Goal: Task Accomplishment & Management: Manage account settings

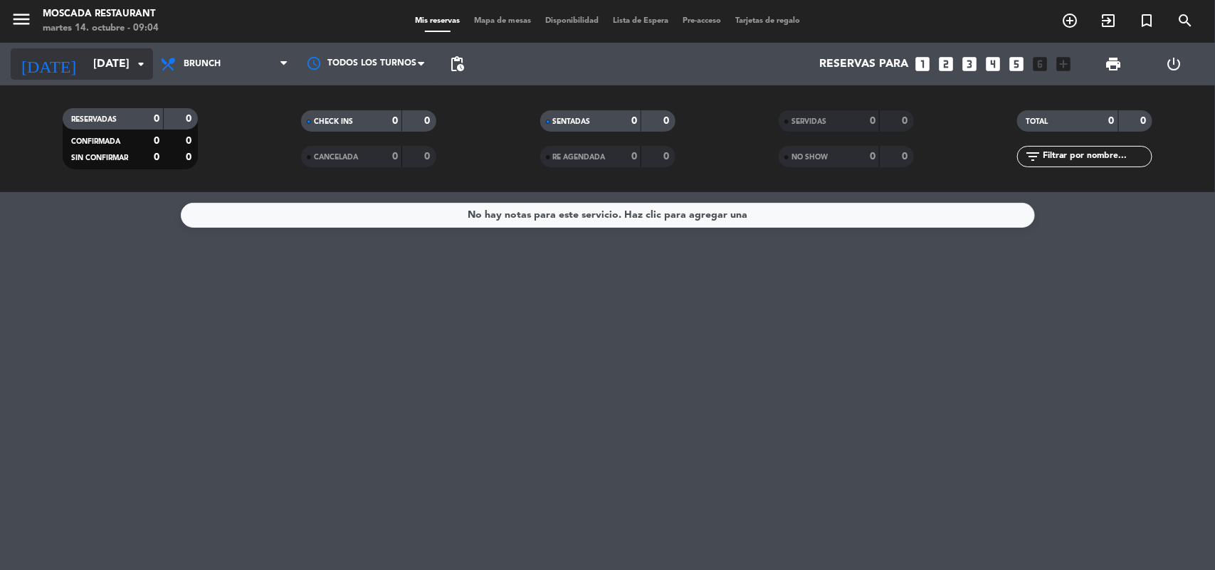
click at [128, 65] on input "[DATE]" at bounding box center [161, 65] width 150 height 28
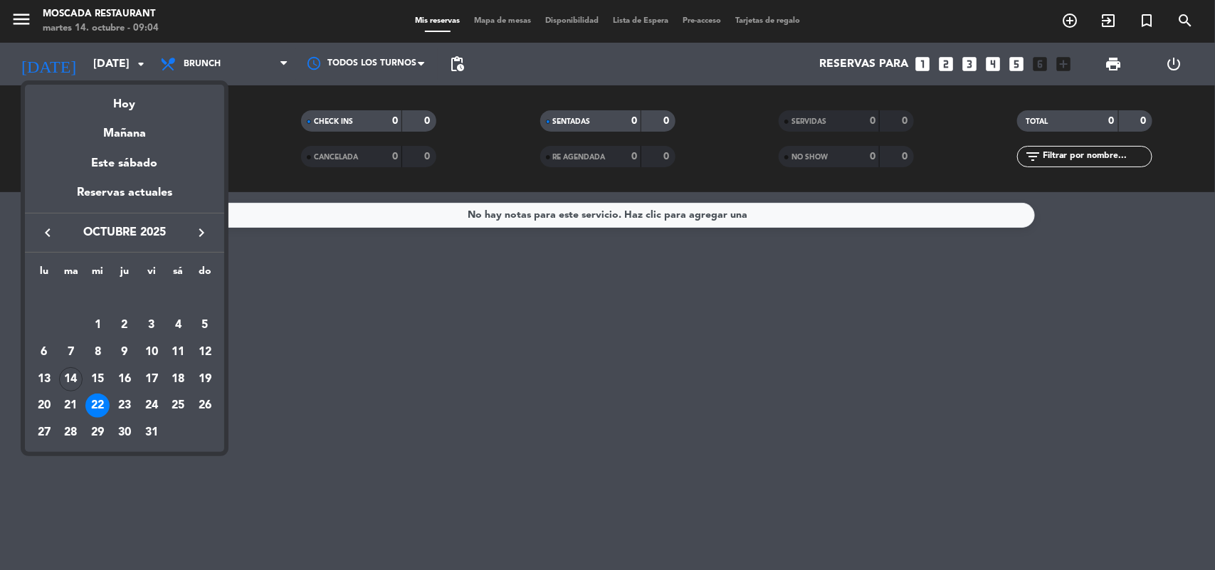
click at [206, 382] on div "19" at bounding box center [205, 379] width 24 height 24
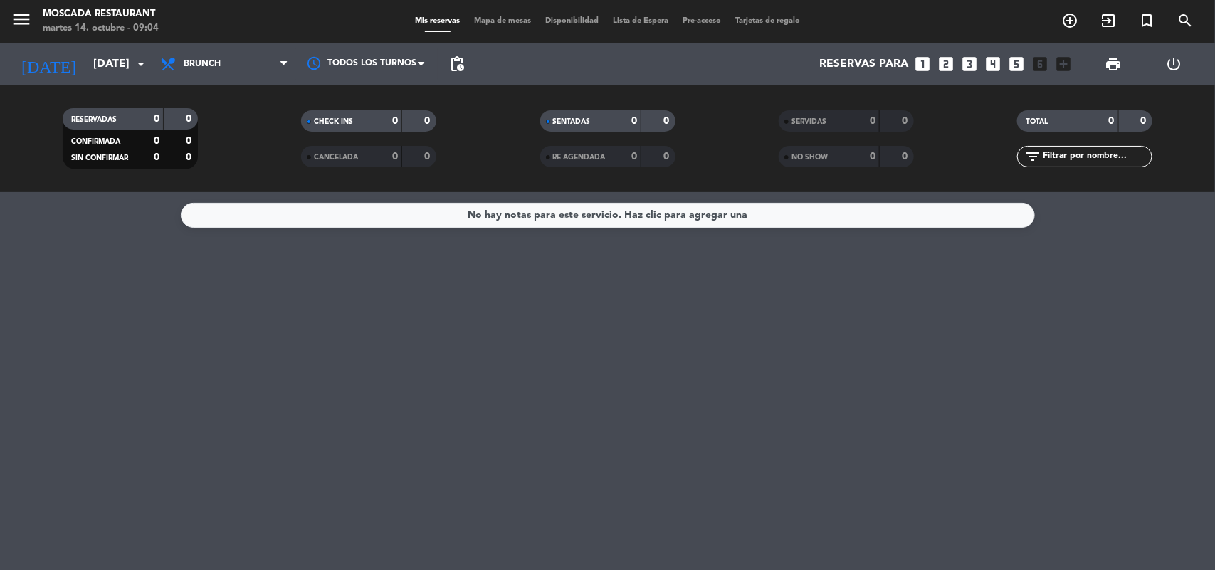
type input "[DATE]"
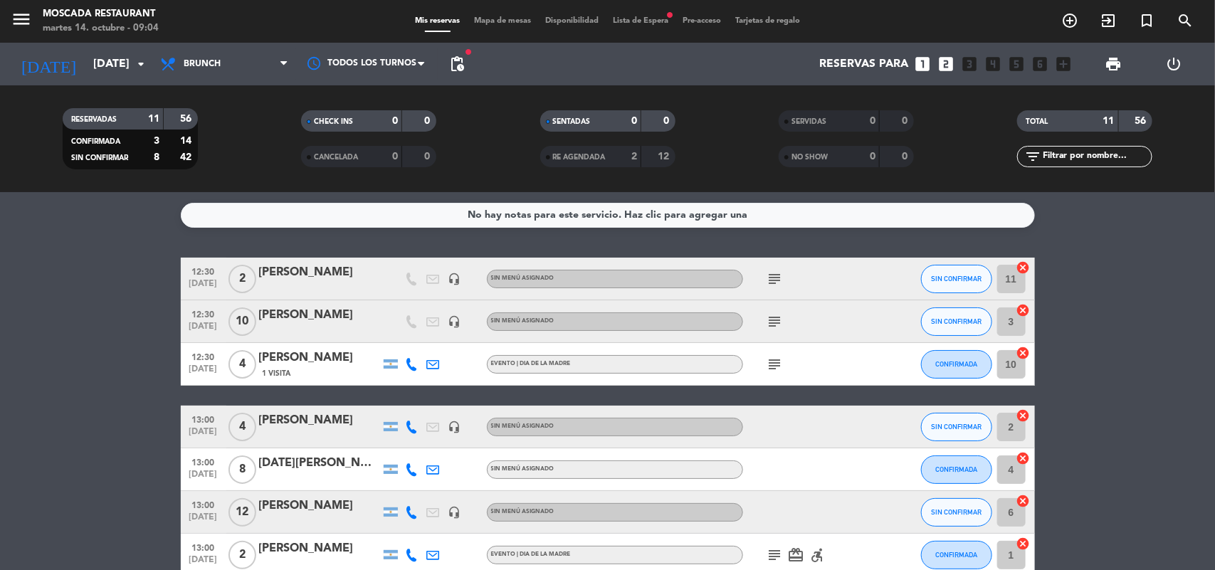
click at [769, 314] on icon "subject" at bounding box center [774, 321] width 17 height 17
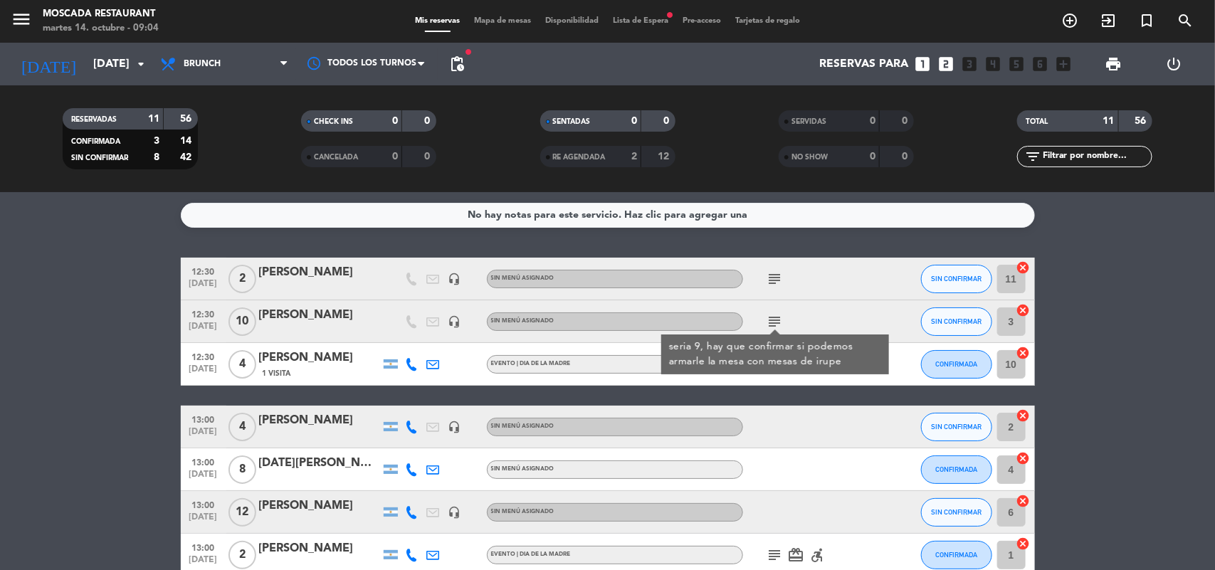
click at [93, 331] on bookings-row "12:30 [DATE] 2 [PERSON_NAME] headset_mic Sin menú asignado subject SIN CONFIRMA…" at bounding box center [607, 512] width 1215 height 509
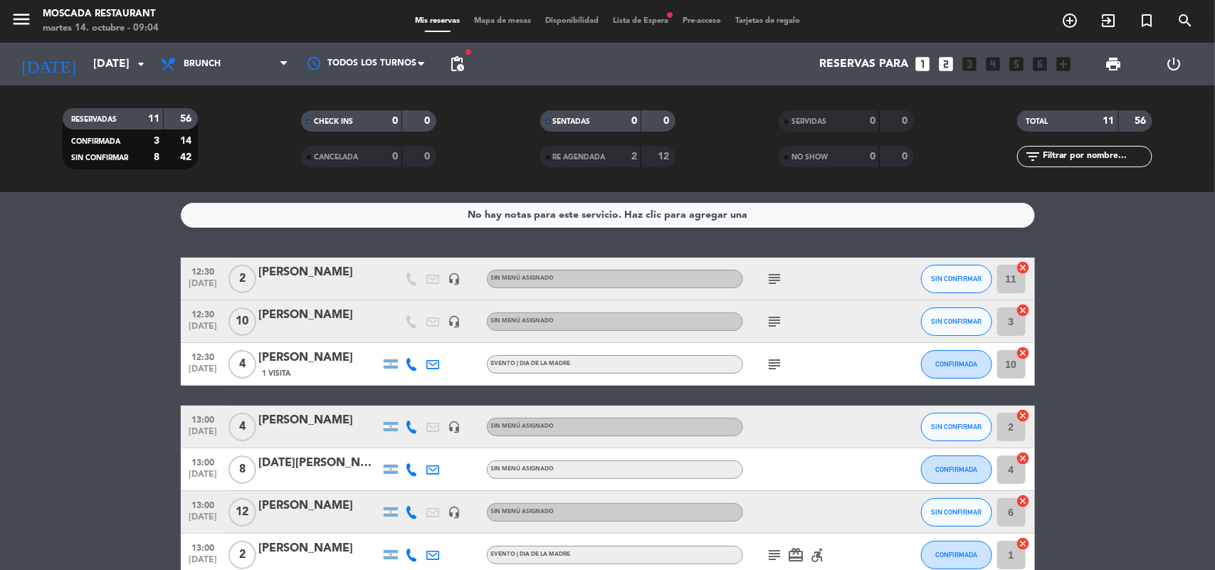
scroll to position [89, 0]
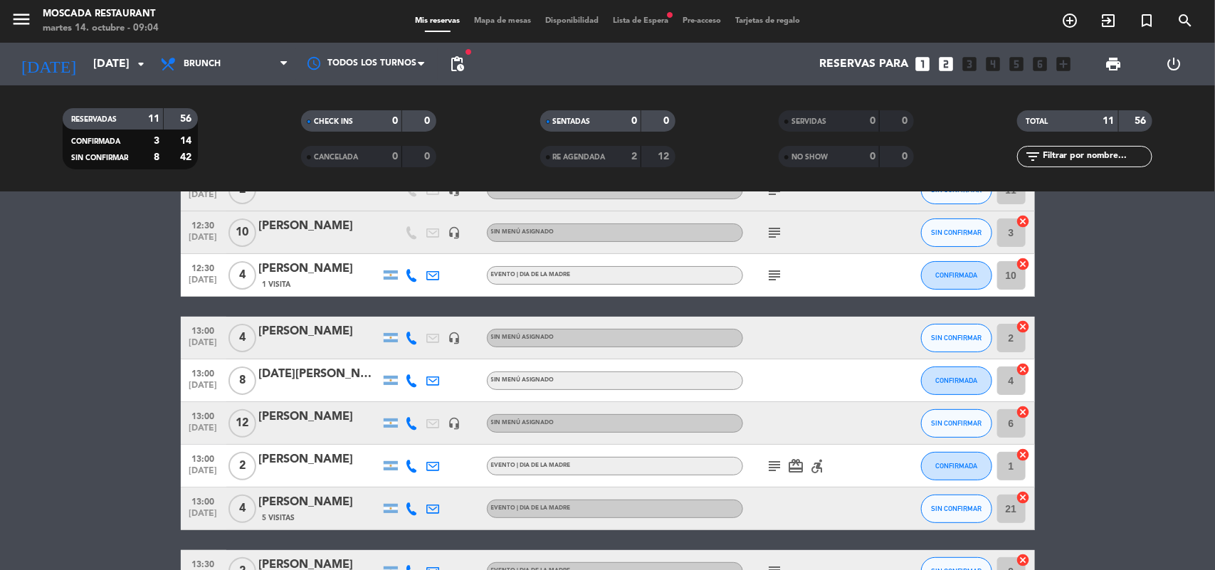
click at [269, 416] on div "[PERSON_NAME]" at bounding box center [319, 417] width 121 height 19
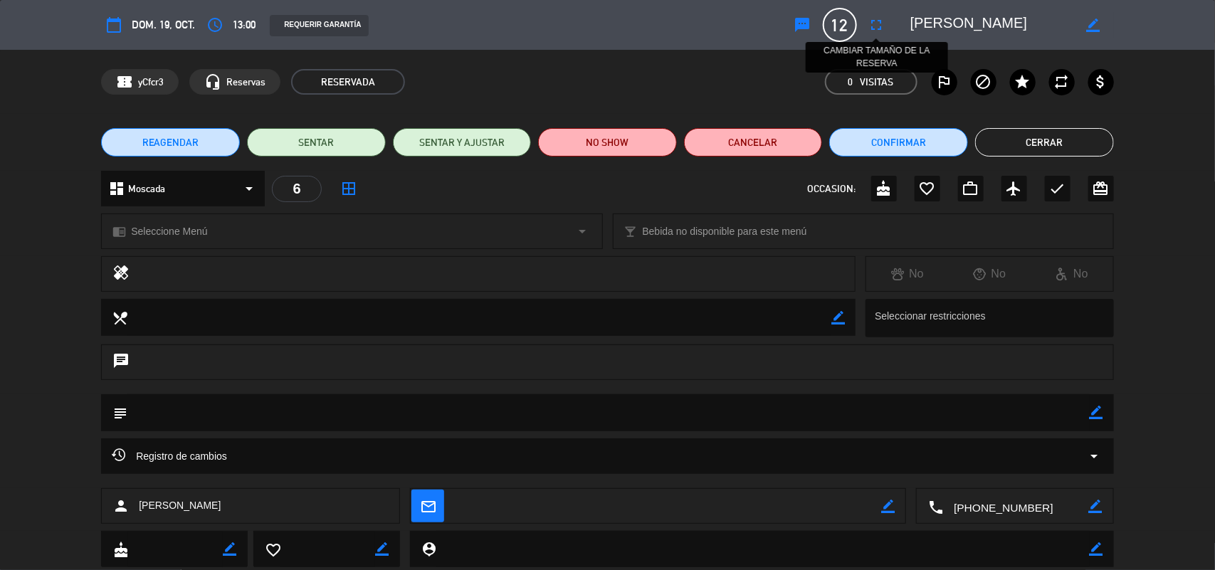
click at [879, 25] on icon "fullscreen" at bounding box center [876, 24] width 17 height 17
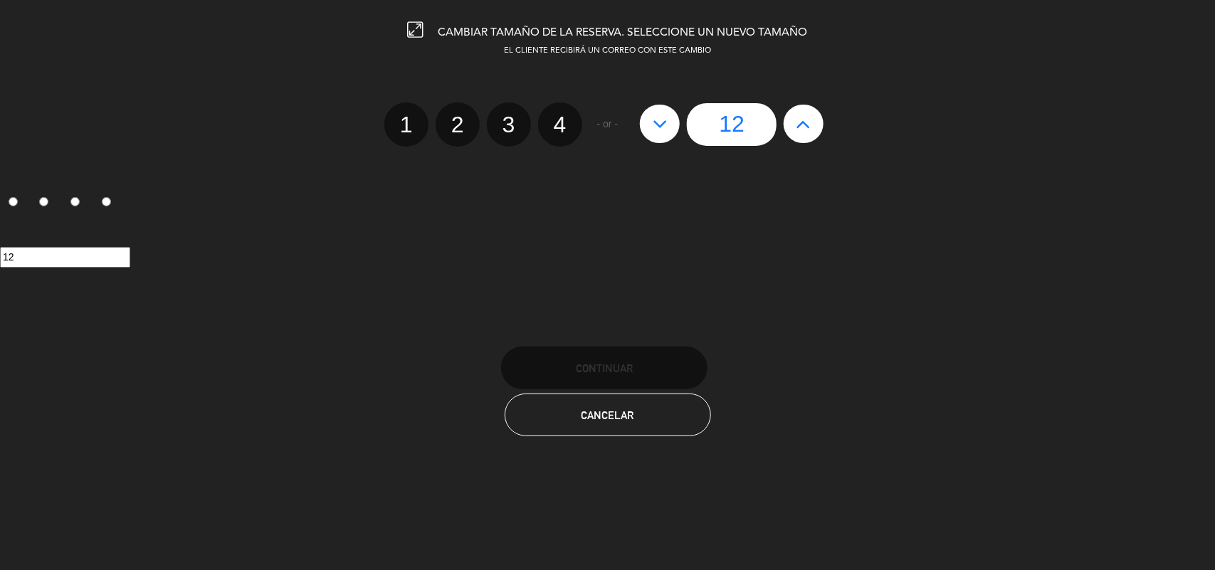
click at [798, 122] on icon at bounding box center [803, 123] width 15 height 23
type input "13"
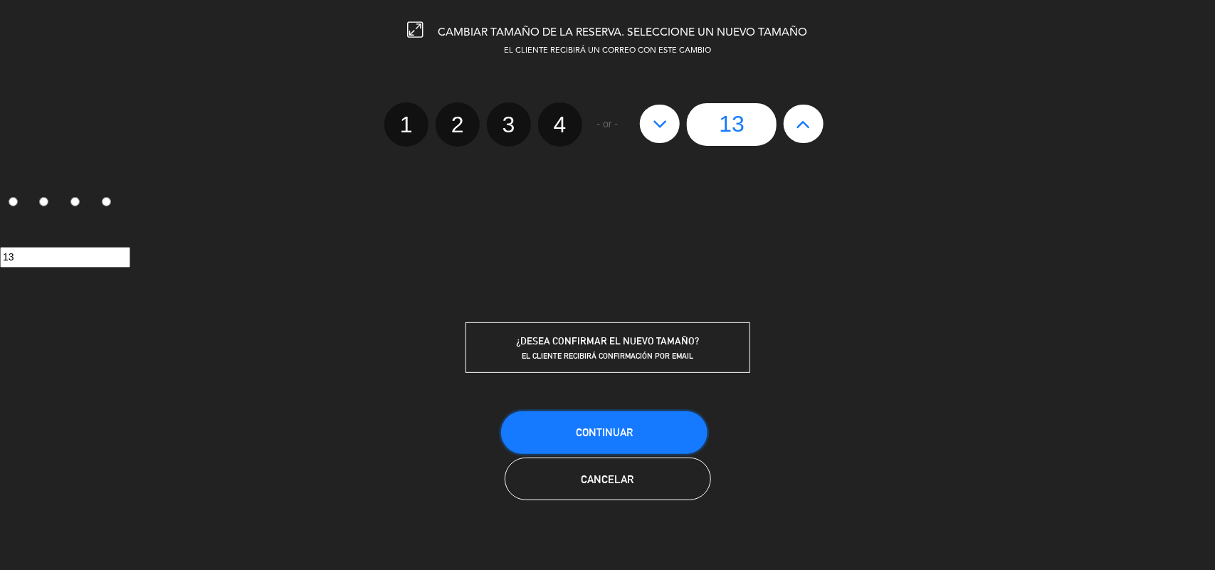
click at [662, 434] on button "Continuar" at bounding box center [604, 432] width 206 height 43
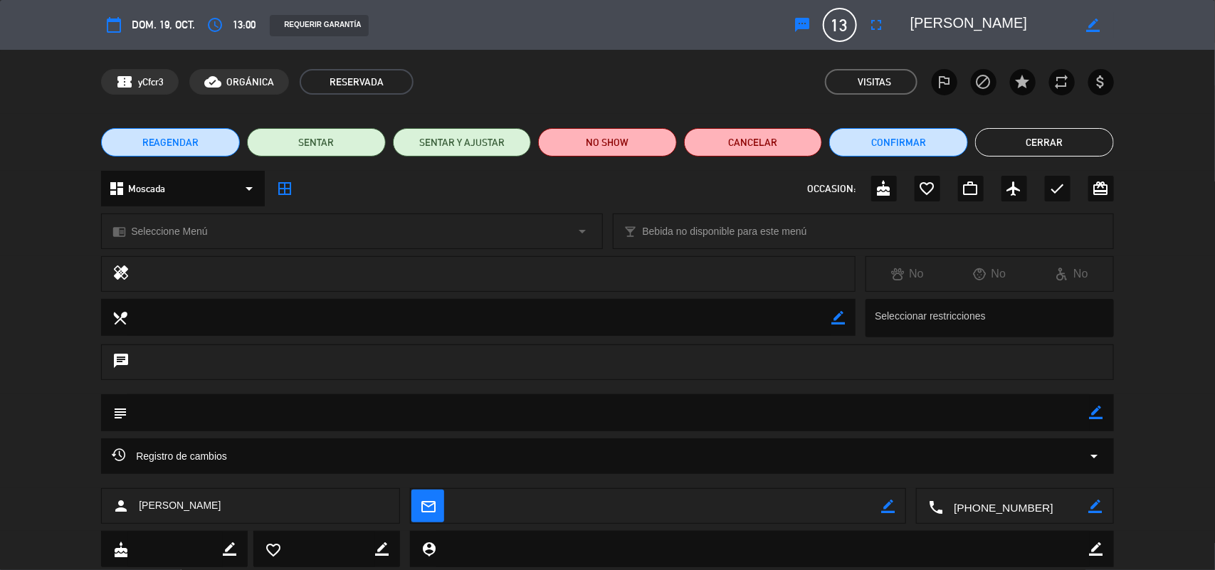
click at [1092, 413] on icon "border_color" at bounding box center [1096, 413] width 14 height 14
click at [746, 420] on textarea at bounding box center [608, 412] width 962 height 36
type textarea "m"
type textarea "MESA PARA 12 SE AGREGA 1 LUGAR MAS"
click at [1097, 413] on icon at bounding box center [1096, 413] width 14 height 14
